Goal: Task Accomplishment & Management: Use online tool/utility

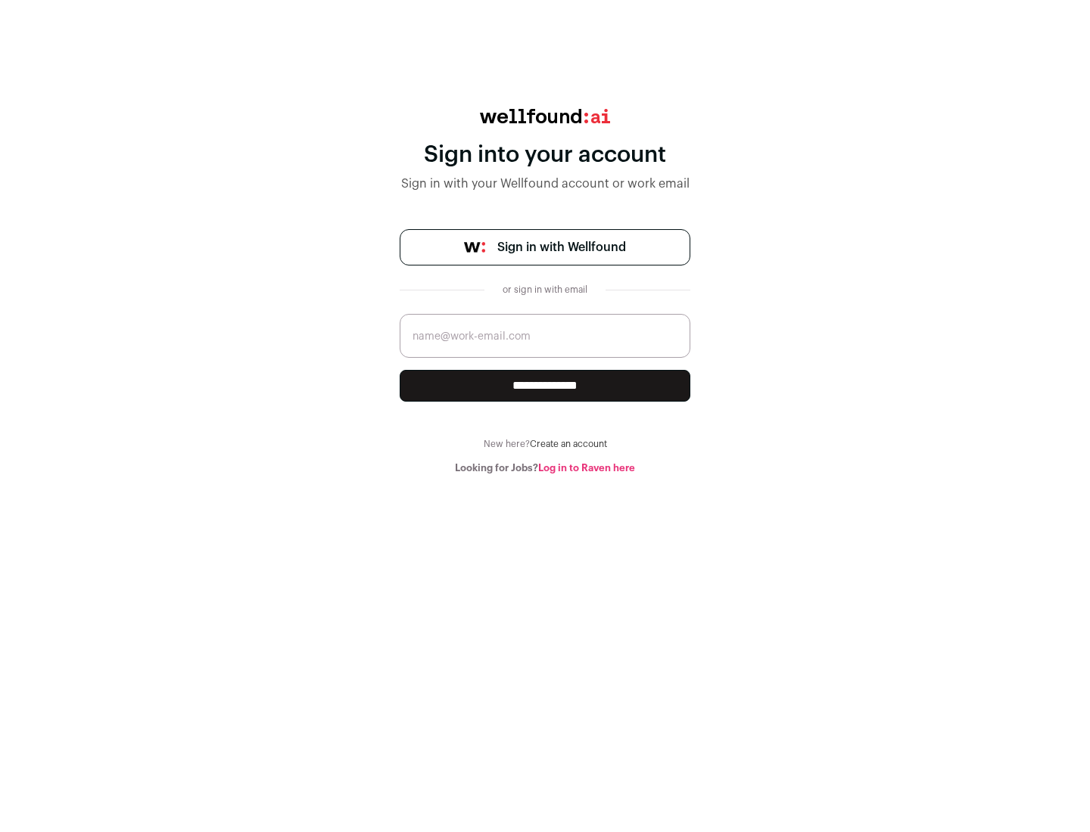
click at [561, 247] on span "Sign in with Wellfound" at bounding box center [561, 247] width 129 height 18
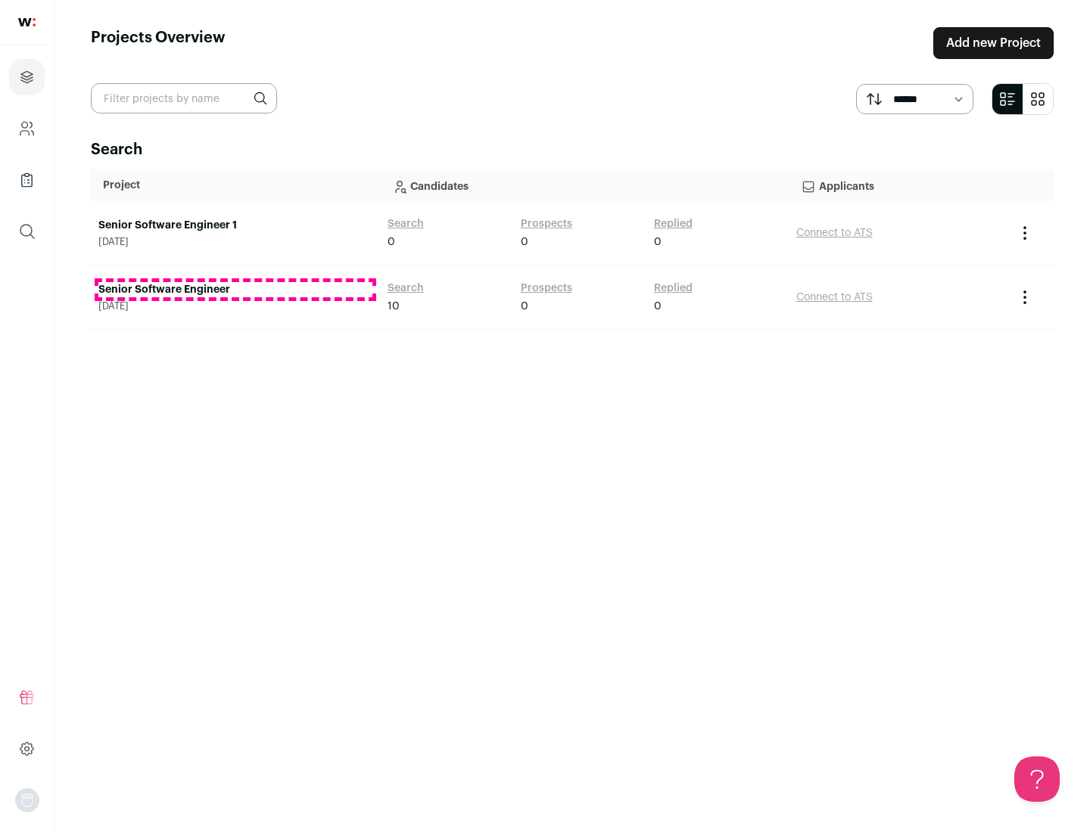
click at [235, 290] on link "Senior Software Engineer" at bounding box center [235, 289] width 274 height 15
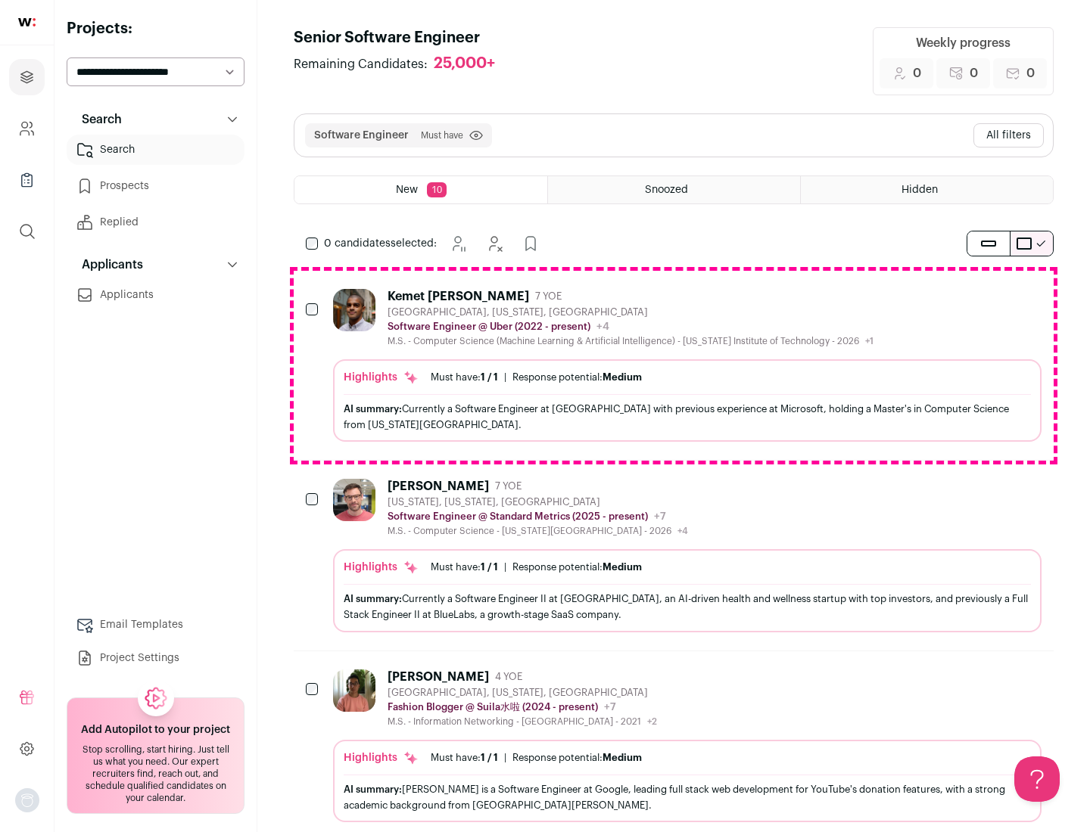
click at [674, 366] on div "Highlights Must have: 1 / 1 How many must haves have been fulfilled? | Response…" at bounding box center [687, 400] width 708 height 82
